Goal: Task Accomplishment & Management: Complete application form

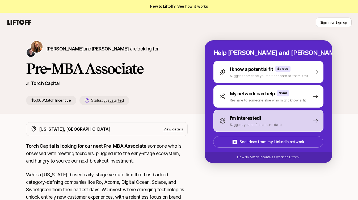
click at [240, 112] on div "I'm interested! Suggest yourself as a candidate" at bounding box center [268, 121] width 110 height 22
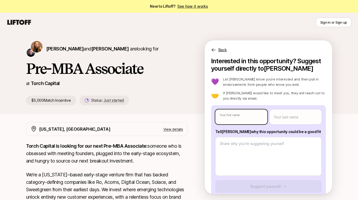
type textarea "x"
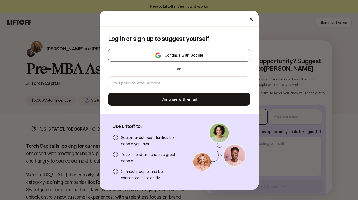
click at [239, 118] on body "New to Liftoff? See how it works Sign in or Sign up Sign in or Sign up [PERSON_…" at bounding box center [179, 100] width 358 height 200
click at [251, 20] on icon at bounding box center [250, 18] width 5 height 5
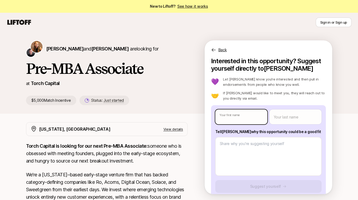
type textarea "x"
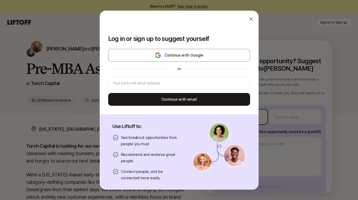
click at [235, 117] on body "New to Liftoff? See how it works Sign in or Sign up Sign in or Sign up [PERSON_…" at bounding box center [179, 100] width 358 height 200
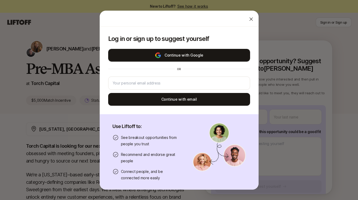
click at [186, 56] on button "Continue with Google" at bounding box center [179, 55] width 142 height 13
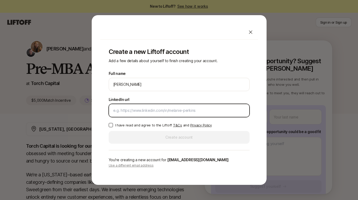
paste input "[URL][DOMAIN_NAME]"
type input "[URL][DOMAIN_NAME]"
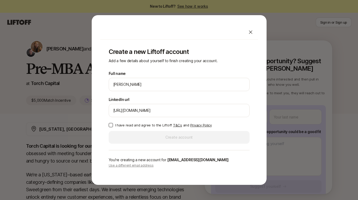
click at [109, 125] on button "I have read and agree to the Liftoff T&Cs and Privacy Policy" at bounding box center [111, 125] width 4 height 4
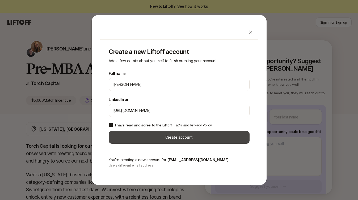
click at [148, 137] on button "Create account" at bounding box center [179, 137] width 141 height 13
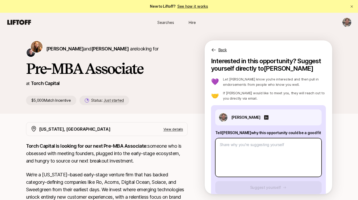
click at [291, 169] on textarea at bounding box center [268, 157] width 106 height 39
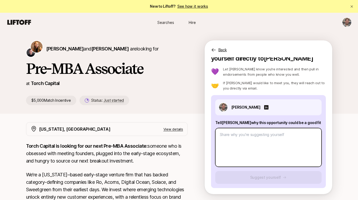
click at [230, 144] on textarea at bounding box center [268, 147] width 106 height 39
paste textarea "I've spent the last 3.5 years at the venture arm of Tribute Labs during which t…"
type textarea "x"
type textarea "I've spent the last 3.5 years at the venture arm of Tribute Labs during which t…"
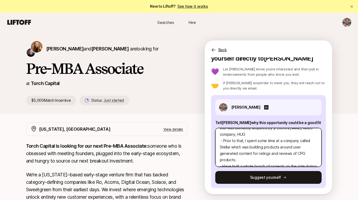
scroll to position [96, 0]
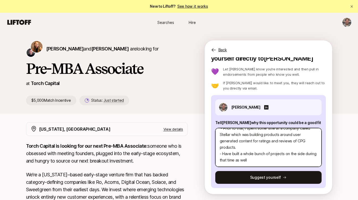
type textarea "x"
type textarea "I've spent the last 3.5 years at the venture arm of Tribute Labs during which t…"
type textarea "x"
type textarea "I've spent the last 3.5 years at the venture arm of Tribute Labs during which t…"
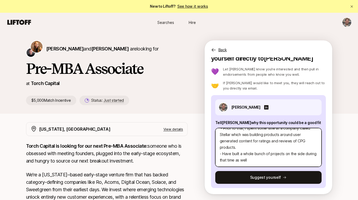
type textarea "x"
type textarea "I've spent the last 3.5 years at the venture arm of Tribute Labs during which t…"
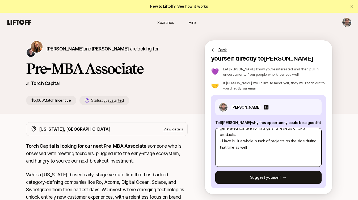
type textarea "x"
type textarea "I've spent the last 3.5 years at the venture arm of Tribute Labs during which t…"
type textarea "x"
type textarea "I've spent the last 3.5 years at the venture arm of Tribute Labs during which t…"
type textarea "x"
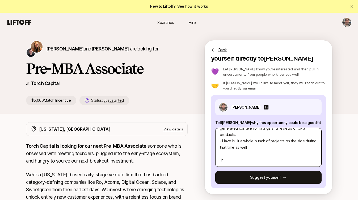
type textarea "I've spent the last 3.5 years at the venture arm of Tribute Labs during which t…"
type textarea "x"
type textarea "I've spent the last 3.5 years at the venture arm of Tribute Labs during which t…"
type textarea "x"
type textarea "I've spent the last 3.5 years at the venture arm of Tribute Labs during which t…"
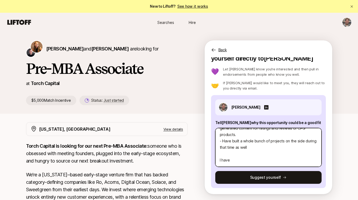
type textarea "x"
type textarea "I've spent the last 3.5 years at the venture arm of Tribute Labs during which t…"
type textarea "x"
type textarea "I've spent the last 3.5 years at the venture arm of Tribute Labs during which t…"
type textarea "x"
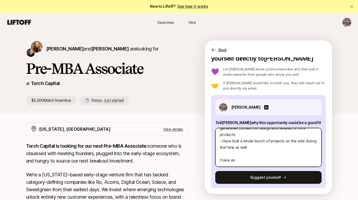
type textarea "I've spent the last 3.5 years at the venture arm of Tribute Labs during which t…"
type textarea "x"
type textarea "I've spent the last 3.5 years at the venture arm of Tribute Labs during which t…"
type textarea "x"
type textarea "I've spent the last 3.5 years at the venture arm of Tribute Labs during which t…"
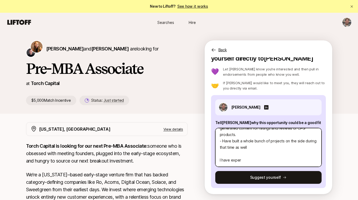
type textarea "x"
type textarea "I've spent the last 3.5 years at the venture arm of Tribute Labs during which t…"
type textarea "x"
type textarea "I've spent the last 3.5 years at the venture arm of Tribute Labs during which t…"
type textarea "x"
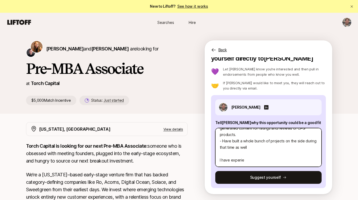
type textarea "I've spent the last 3.5 years at the venture arm of Tribute Labs during which t…"
type textarea "x"
type textarea "I've spent the last 3.5 years at the venture arm of Tribute Labs during which t…"
type textarea "x"
type textarea "I've spent the last 3.5 years at the venture arm of Tribute Labs during which t…"
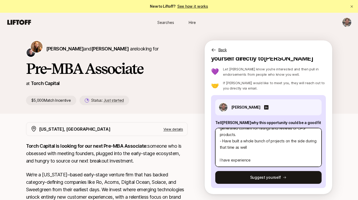
type textarea "x"
type textarea "I've spent the last 3.5 years at the venture arm of Tribute Labs during which t…"
type textarea "x"
type textarea "I've spent the last 3.5 years at the venture arm of Tribute Labs during which t…"
type textarea "x"
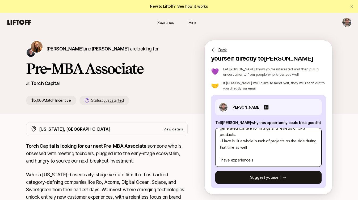
type textarea "I've spent the last 3.5 years at the venture arm of Tribute Labs during which t…"
type textarea "x"
type textarea "I've spent the last 3.5 years at the venture arm of Tribute Labs during which t…"
type textarea "x"
type textarea "I've spent the last 3.5 years at the venture arm of Tribute Labs during which t…"
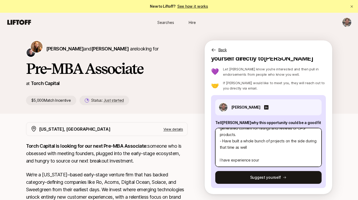
type textarea "x"
type textarea "I've spent the last 3.5 years at the venture arm of Tribute Labs during which t…"
type textarea "x"
type textarea "I've spent the last 3.5 years at the venture arm of Tribute Labs during which t…"
type textarea "x"
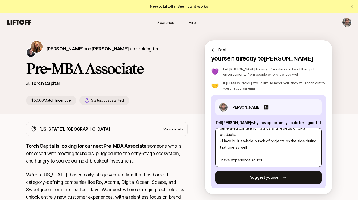
type textarea "I've spent the last 3.5 years at the venture arm of Tribute Labs during which t…"
type textarea "x"
type textarea "I've spent the last 3.5 years at the venture arm of Tribute Labs during which t…"
type textarea "x"
type textarea "I've spent the last 3.5 years at the venture arm of Tribute Labs during which t…"
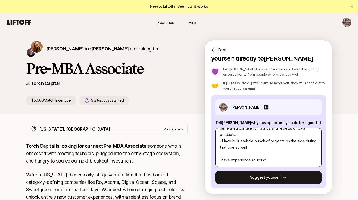
type textarea "x"
type textarea "I've spent the last 3.5 years at the venture arm of Tribute Labs during which t…"
type textarea "x"
type textarea "I've spent the last 3.5 years at the venture arm of Tribute Labs during which t…"
type textarea "x"
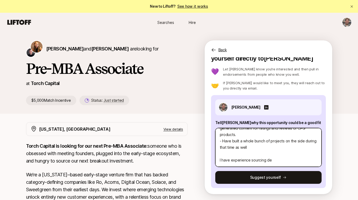
type textarea "I've spent the last 3.5 years at the venture arm of Tribute Labs during which t…"
type textarea "x"
type textarea "I've spent the last 3.5 years at the venture arm of Tribute Labs during which t…"
type textarea "x"
type textarea "I've spent the last 3.5 years at the venture arm of Tribute Labs during which t…"
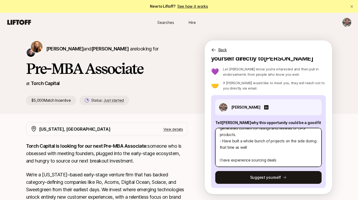
type textarea "x"
type textarea "I've spent the last 3.5 years at the venture arm of Tribute Labs during which t…"
type textarea "x"
type textarea "I've spent the last 3.5 years at the venture arm of Tribute Labs during which t…"
click at [251, 158] on textarea "I've spent the last 3.5 years at the venture arm of Tribute Labs during which t…" at bounding box center [268, 147] width 106 height 39
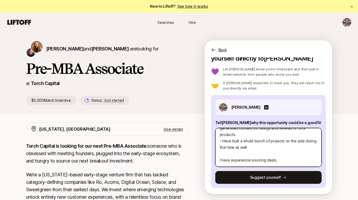
type textarea "x"
type textarea "I've spent the last 3.5 years at the venture arm of Tribute Labs during which t…"
type textarea "x"
type textarea "I've spent the last 3.5 years at the venture arm of Tribute Labs during which t…"
type textarea "x"
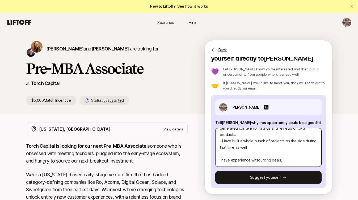
type textarea "I've spent the last 3.5 years at the venture arm of Tribute Labs during which t…"
type textarea "x"
type textarea "I've spent the last 3.5 years at the venture arm of Tribute Labs during which t…"
click at [287, 158] on textarea "I've spent the last 3.5 years at the venture arm of Tribute Labs during which t…" at bounding box center [268, 147] width 106 height 39
type textarea "x"
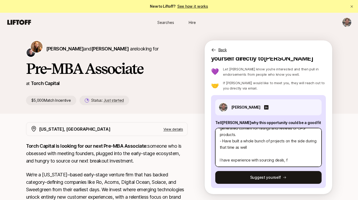
type textarea "I've spent the last 3.5 years at the venture arm of Tribute Labs during which t…"
type textarea "x"
type textarea "I've spent the last 3.5 years at the venture arm of Tribute Labs during which t…"
type textarea "x"
type textarea "I've spent the last 3.5 years at the venture arm of Tribute Labs during which t…"
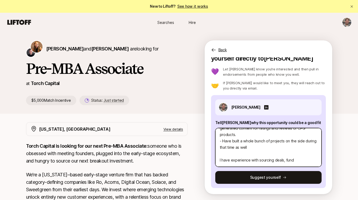
type textarea "x"
type textarea "I've spent the last 3.5 years at the venture arm of Tribute Labs during which t…"
type textarea "x"
type textarea "I've spent the last 3.5 years at the venture arm of Tribute Labs during which t…"
type textarea "x"
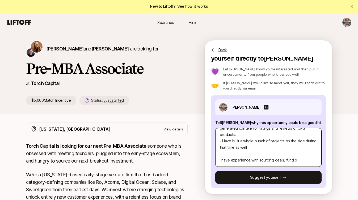
type textarea "I've spent the last 3.5 years at the venture arm of Tribute Labs during which t…"
type textarea "x"
type textarea "I've spent the last 3.5 years at the venture arm of Tribute Labs during which t…"
type textarea "x"
type textarea "I've spent the last 3.5 years at the venture arm of Tribute Labs during which t…"
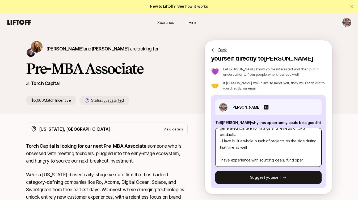
type textarea "x"
type textarea "I've spent the last 3.5 years at the venture arm of Tribute Labs during which t…"
type textarea "x"
type textarea "I've spent the last 3.5 years at the venture arm of Tribute Labs during which t…"
type textarea "x"
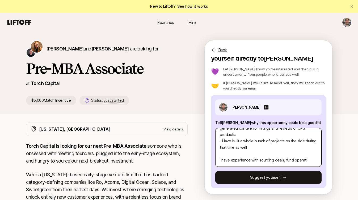
type textarea "I've spent the last 3.5 years at the venture arm of Tribute Labs during which t…"
type textarea "x"
type textarea "I've spent the last 3.5 years at the venture arm of Tribute Labs during which t…"
type textarea "x"
type textarea "I've spent the last 3.5 years at the venture arm of Tribute Labs during which t…"
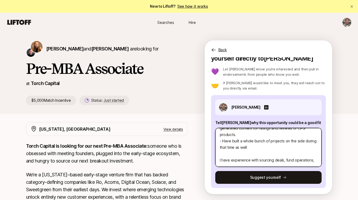
type textarea "x"
type textarea "I've spent the last 3.5 years at the venture arm of Tribute Labs during which t…"
type textarea "x"
type textarea "I've spent the last 3.5 years at the venture arm of Tribute Labs during which t…"
type textarea "x"
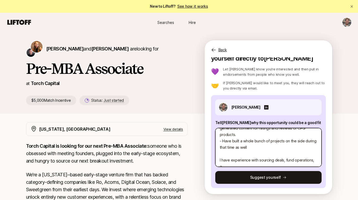
type textarea "I've spent the last 3.5 years at the venture arm of Tribute Labs during which t…"
type textarea "x"
type textarea "I've spent the last 3.5 years at the venture arm of Tribute Labs during which t…"
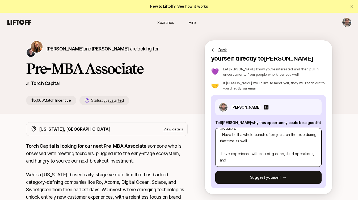
type textarea "x"
type textarea "I've spent the last 3.5 years at the venture arm of Tribute Labs during which t…"
type textarea "x"
type textarea "I've spent the last 3.5 years at the venture arm of Tribute Labs during which t…"
type textarea "x"
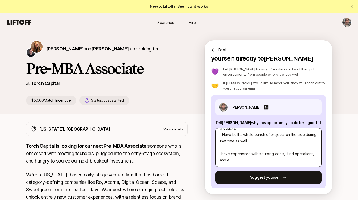
type textarea "I've spent the last 3.5 years at the venture arm of Tribute Labs during which t…"
type textarea "x"
type textarea "I've spent the last 3.5 years at the venture arm of Tribute Labs during which t…"
type textarea "x"
type textarea "I've spent the last 3.5 years at the venture arm of Tribute Labs during which t…"
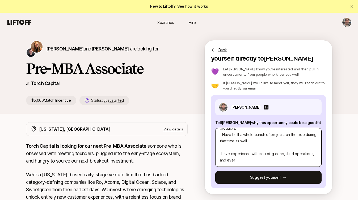
type textarea "x"
type textarea "I've spent the last 3.5 years at the venture arm of Tribute Labs during which t…"
type textarea "x"
type textarea "I've spent the last 3.5 years at the venture arm of Tribute Labs during which t…"
type textarea "x"
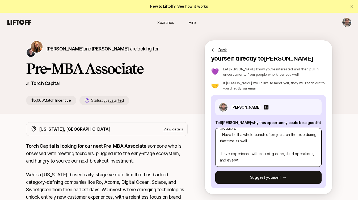
type textarea "I've spent the last 3.5 years at the venture arm of Tribute Labs during which t…"
type textarea "x"
type textarea "I've spent the last 3.5 years at the venture arm of Tribute Labs during which t…"
type textarea "x"
type textarea "I've spent the last 3.5 years at the venture arm of Tribute Labs during which t…"
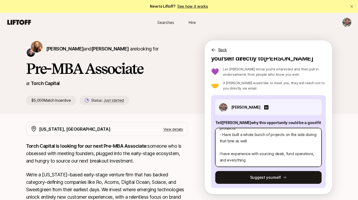
type textarea "x"
type textarea "I've spent the last 3.5 years at the venture arm of Tribute Labs during which t…"
type textarea "x"
type textarea "I've spent the last 3.5 years at the venture arm of Tribute Labs during which t…"
type textarea "x"
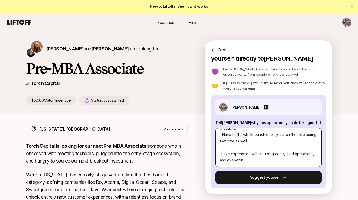
type textarea "I've spent the last 3.5 years at the venture arm of Tribute Labs during which t…"
type textarea "x"
type textarea "I've spent the last 3.5 years at the venture arm of Tribute Labs during which t…"
type textarea "x"
type textarea "I've spent the last 3.5 years at the venture arm of Tribute Labs during which t…"
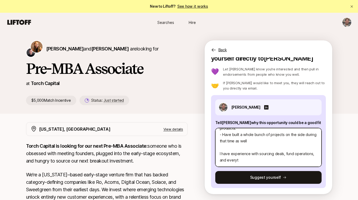
type textarea "x"
type textarea "I've spent the last 3.5 years at the venture arm of Tribute Labs during which t…"
type textarea "x"
type textarea "I've spent the last 3.5 years at the venture arm of Tribute Labs during which t…"
type textarea "x"
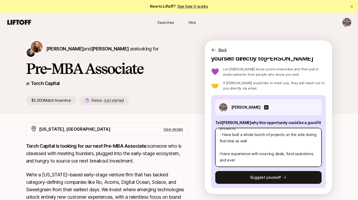
type textarea "I've spent the last 3.5 years at the venture arm of Tribute Labs during which t…"
type textarea "x"
type textarea "I've spent the last 3.5 years at the venture arm of Tribute Labs during which t…"
type textarea "x"
type textarea "I've spent the last 3.5 years at the venture arm of Tribute Labs during which t…"
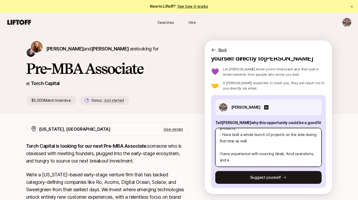
type textarea "x"
type textarea "I've spent the last 3.5 years at the venture arm of Tribute Labs during which t…"
type textarea "x"
type textarea "I've spent the last 3.5 years at the venture arm of Tribute Labs during which t…"
type textarea "x"
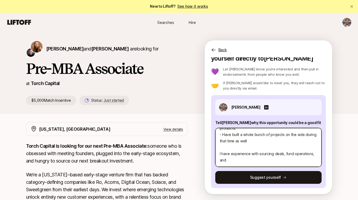
type textarea "I've spent the last 3.5 years at the venture arm of Tribute Labs during which t…"
type textarea "x"
type textarea "I've spent the last 3.5 years at the venture arm of Tribute Labs during which t…"
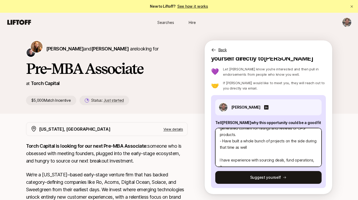
type textarea "x"
type textarea "I've spent the last 3.5 years at the venture arm of Tribute Labs during which t…"
type textarea "x"
type textarea "I've spent the last 3.5 years at the venture arm of Tribute Labs during which t…"
type textarea "x"
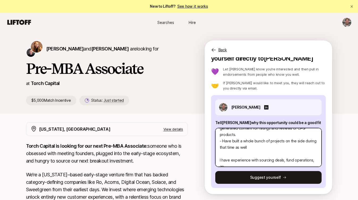
type textarea "I've spent the last 3.5 years at the venture arm of Tribute Labs during which t…"
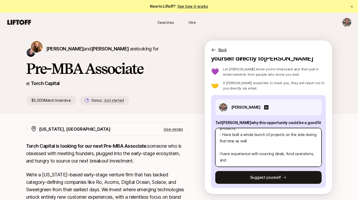
type textarea "x"
type textarea "I've spent the last 3.5 years at the venture arm of Tribute Labs during which t…"
type textarea "x"
type textarea "I've spent the last 3.5 years at the venture arm of Tribute Labs during which t…"
type textarea "x"
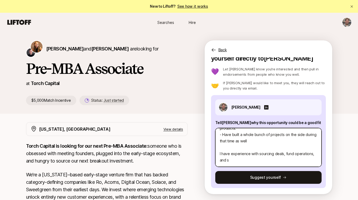
type textarea "I've spent the last 3.5 years at the venture arm of Tribute Labs during which t…"
type textarea "x"
type textarea "I've spent the last 3.5 years at the venture arm of Tribute Labs during which t…"
type textarea "x"
type textarea "I've spent the last 3.5 years at the venture arm of Tribute Labs during which t…"
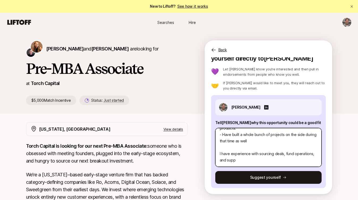
type textarea "x"
type textarea "I've spent the last 3.5 years at the venture arm of Tribute Labs during which t…"
type textarea "x"
type textarea "I've spent the last 3.5 years at the venture arm of Tribute Labs during which t…"
type textarea "x"
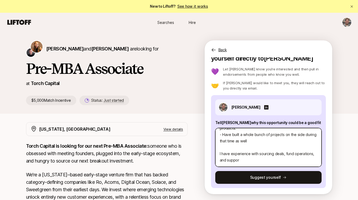
type textarea "I've spent the last 3.5 years at the venture arm of Tribute Labs during which t…"
type textarea "x"
type textarea "I've spent the last 3.5 years at the venture arm of Tribute Labs during which t…"
type textarea "x"
type textarea "I've spent the last 3.5 years at the venture arm of Tribute Labs during which t…"
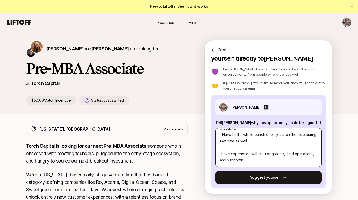
type textarea "x"
type textarea "I've spent the last 3.5 years at the venture arm of Tribute Labs during which t…"
type textarea "x"
type textarea "I've spent the last 3.5 years at the venture arm of Tribute Labs during which t…"
type textarea "x"
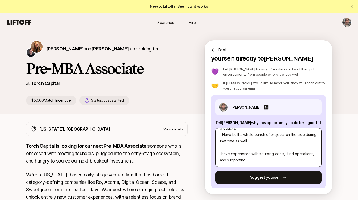
type textarea "I've spent the last 3.5 years at the venture arm of Tribute Labs during which t…"
type textarea "x"
type textarea "I've spent the last 3.5 years at the venture arm of Tribute Labs during which t…"
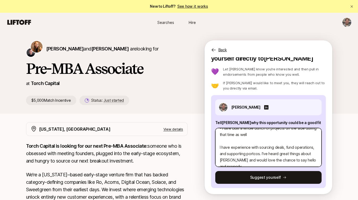
scroll to position [128, 0]
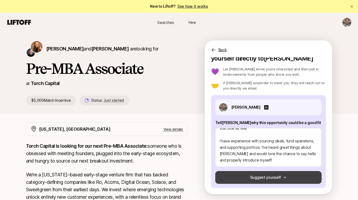
click at [284, 177] on icon at bounding box center [285, 178] width 4 height 4
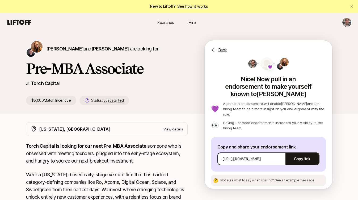
scroll to position [0, 0]
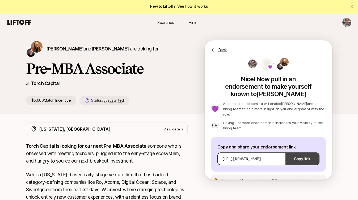
click at [299, 151] on button "Copy link" at bounding box center [301, 158] width 33 height 15
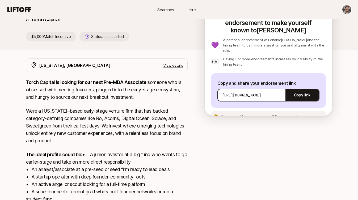
scroll to position [67, 0]
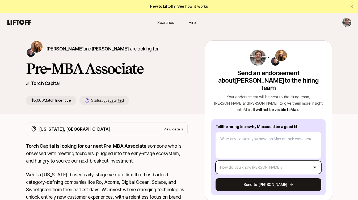
click at [266, 161] on html "New to Liftoff? See how it works Searches Hire Searches Hire [PERSON_NAME] and …" at bounding box center [179, 100] width 358 height 200
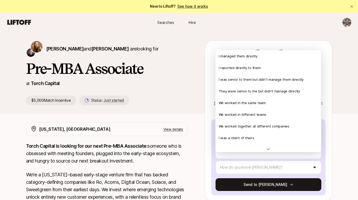
type textarea "x"
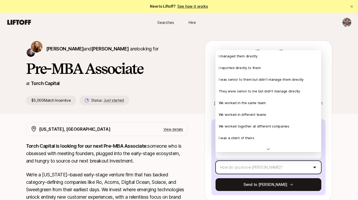
click at [240, 36] on html "New to Liftoff? See how it works Searches Hire Searches Hire Katie Reiner and C…" at bounding box center [179, 100] width 358 height 200
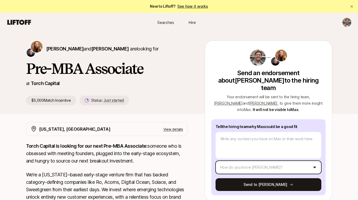
scroll to position [129, 0]
